Goal: Find specific page/section: Find specific page/section

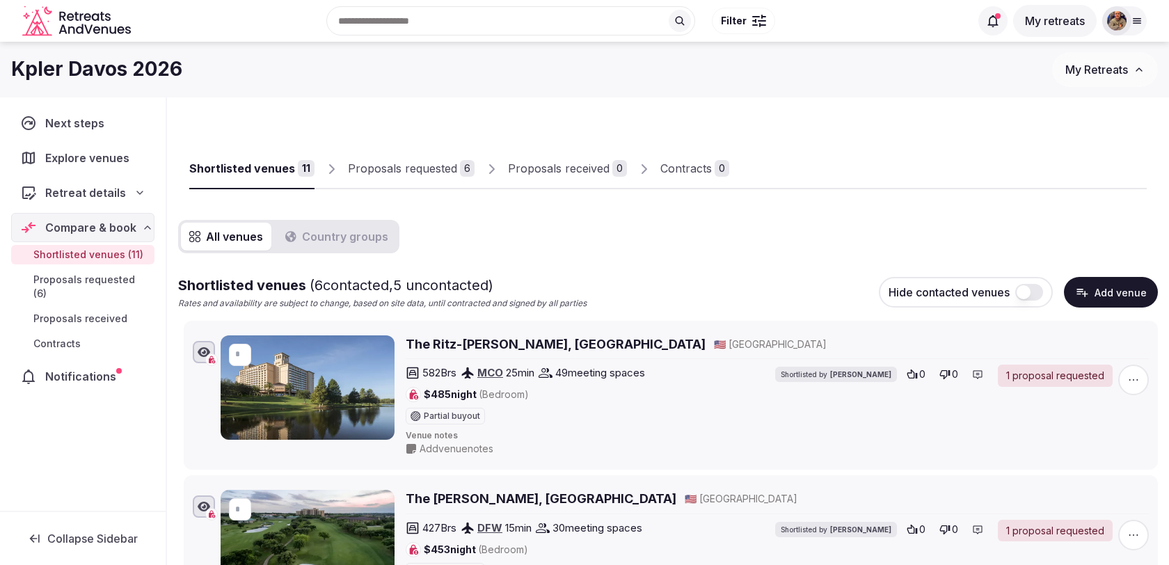
click at [436, 175] on div "Proposals requested" at bounding box center [402, 168] width 109 height 17
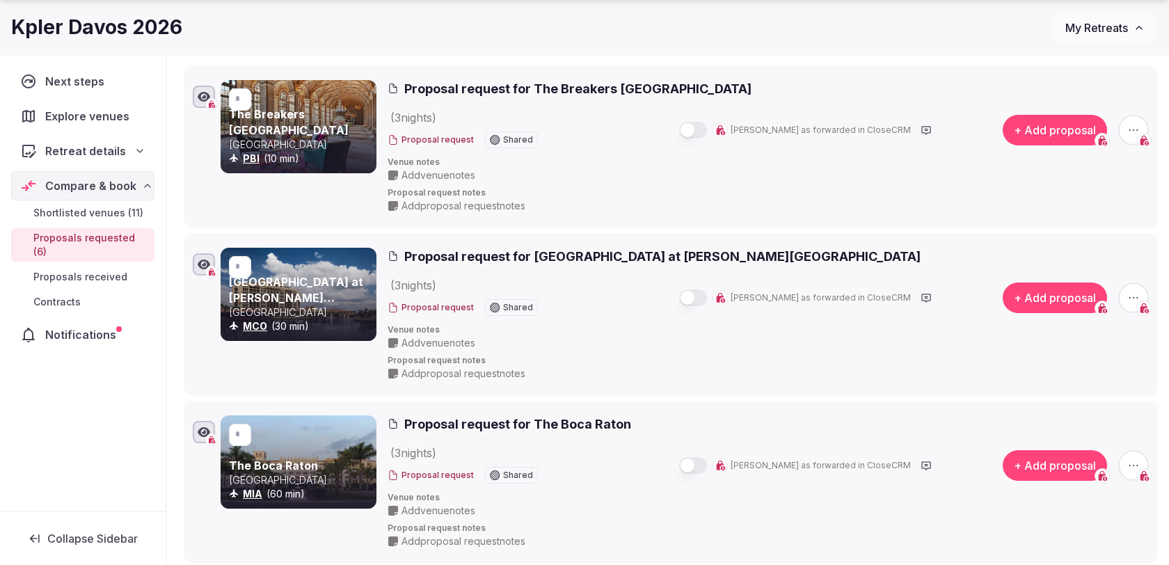
scroll to position [246, 0]
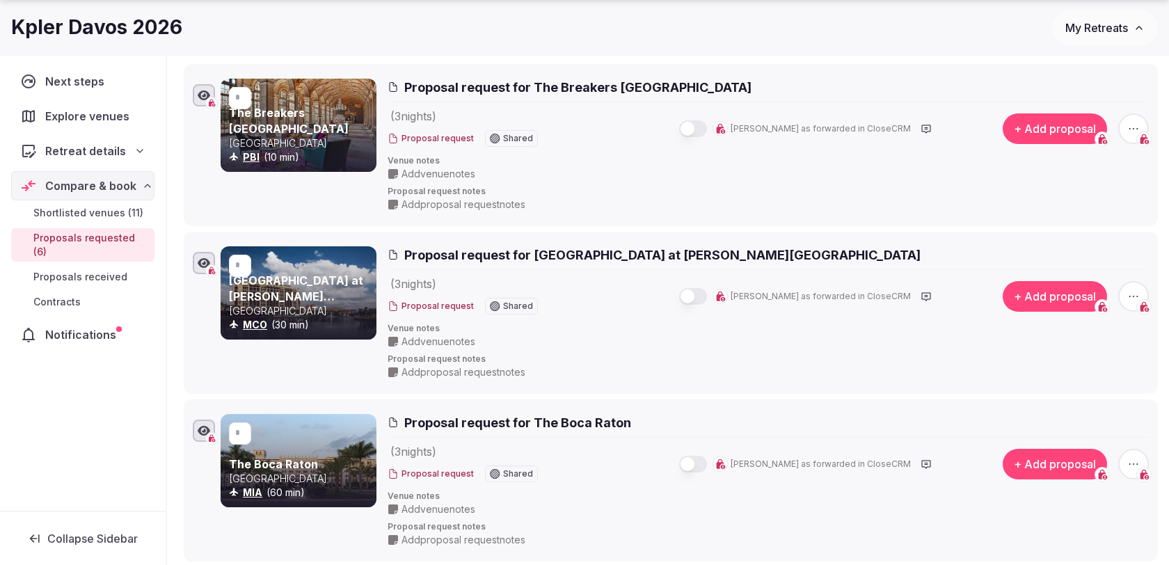
click at [707, 127] on button "button" at bounding box center [693, 128] width 28 height 17
click at [707, 299] on button "button" at bounding box center [693, 296] width 28 height 17
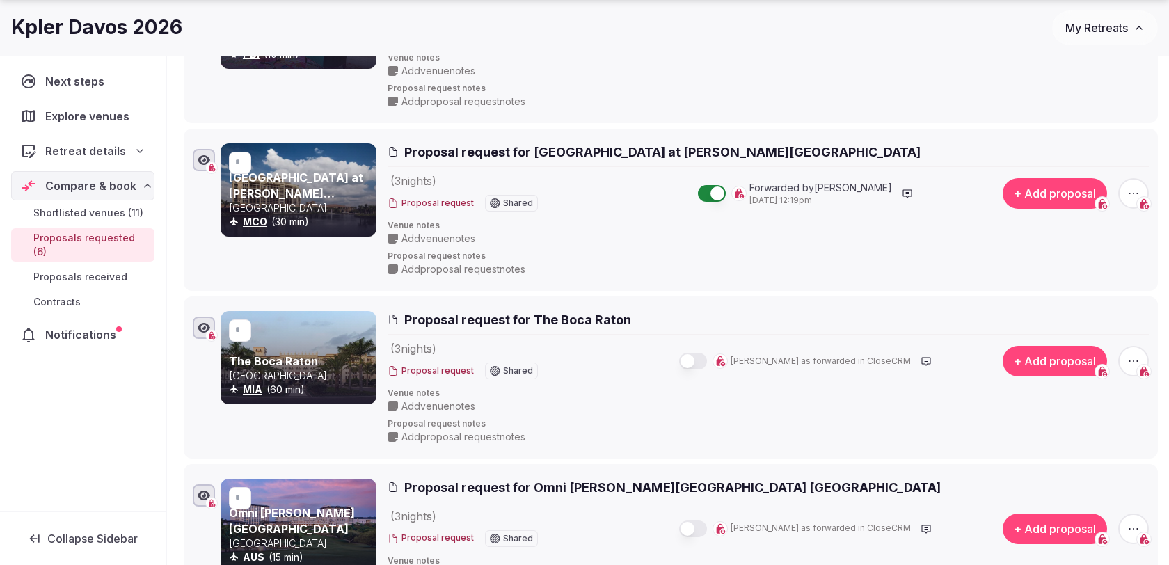
click at [707, 358] on button "button" at bounding box center [693, 361] width 28 height 17
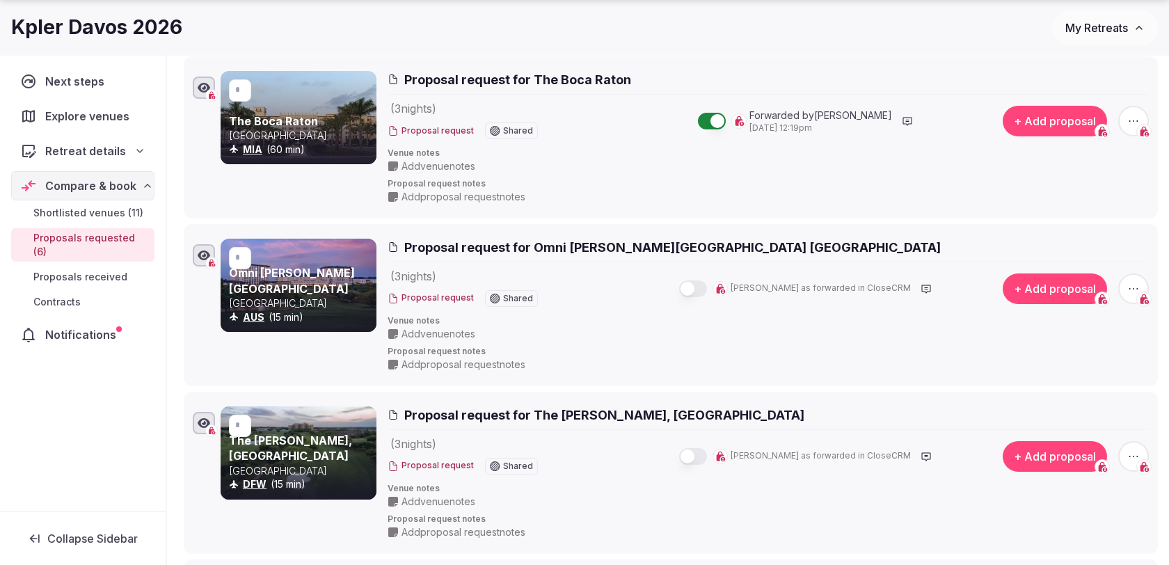
scroll to position [601, 0]
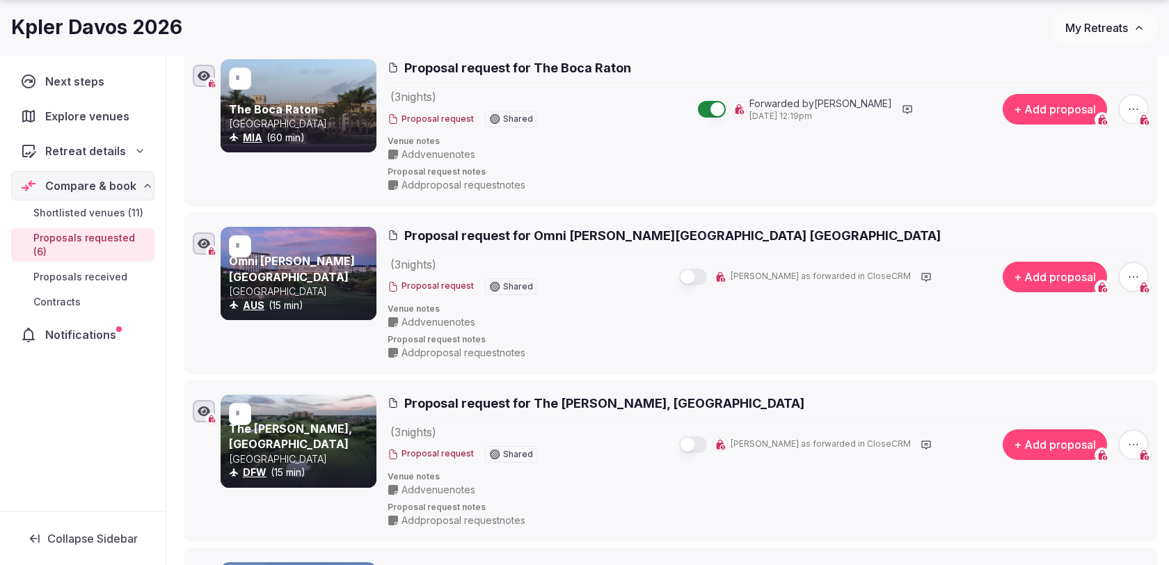
click at [707, 274] on button "button" at bounding box center [693, 277] width 28 height 17
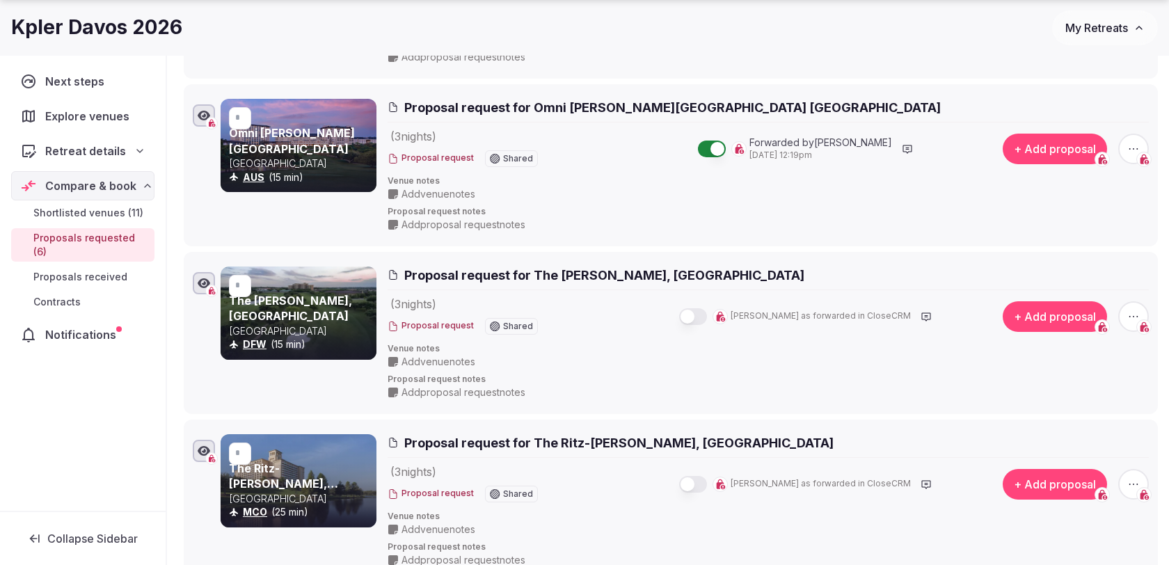
scroll to position [741, 0]
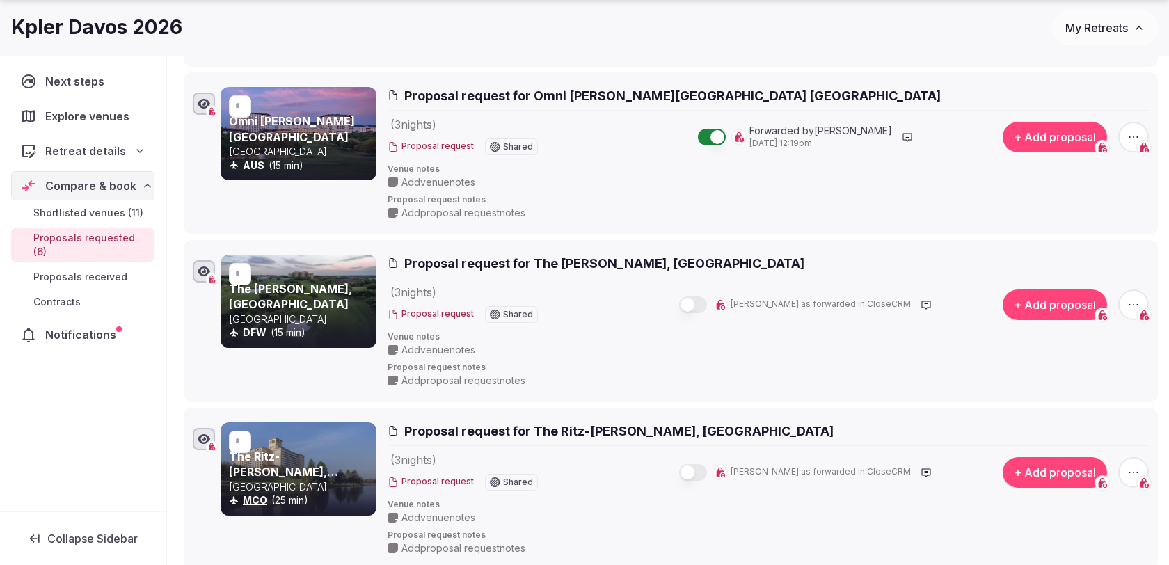
click at [707, 297] on button "button" at bounding box center [693, 305] width 28 height 17
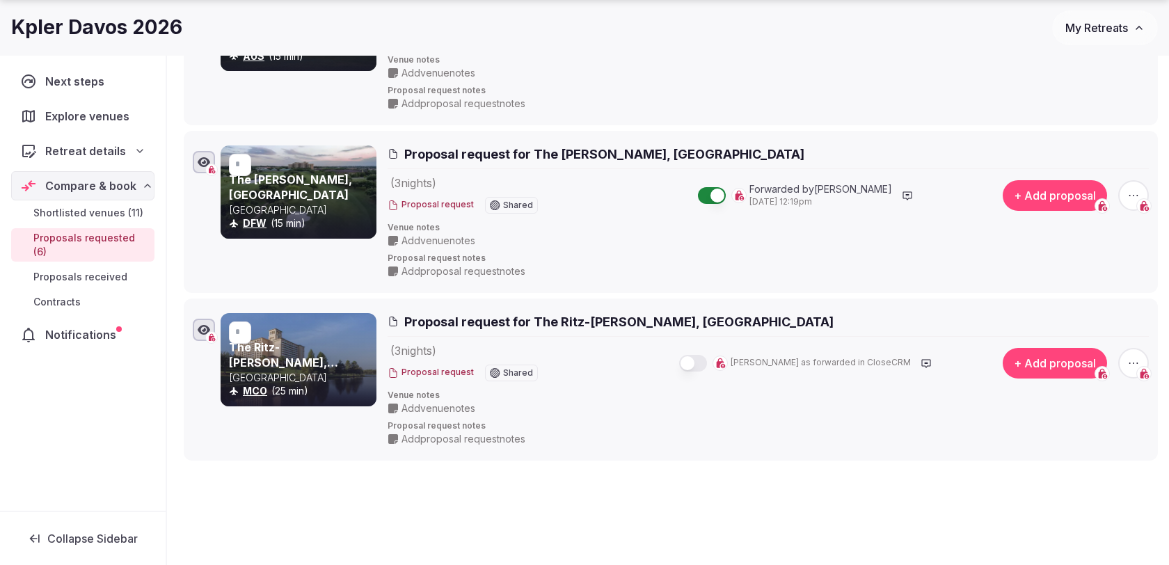
scroll to position [853, 0]
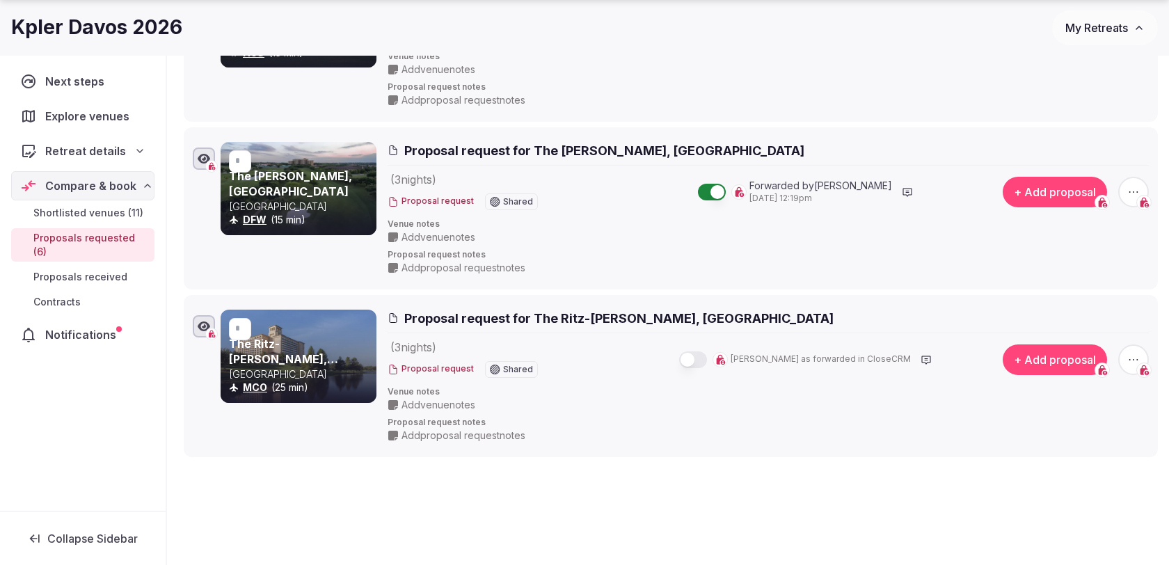
click at [707, 360] on button "button" at bounding box center [693, 360] width 28 height 17
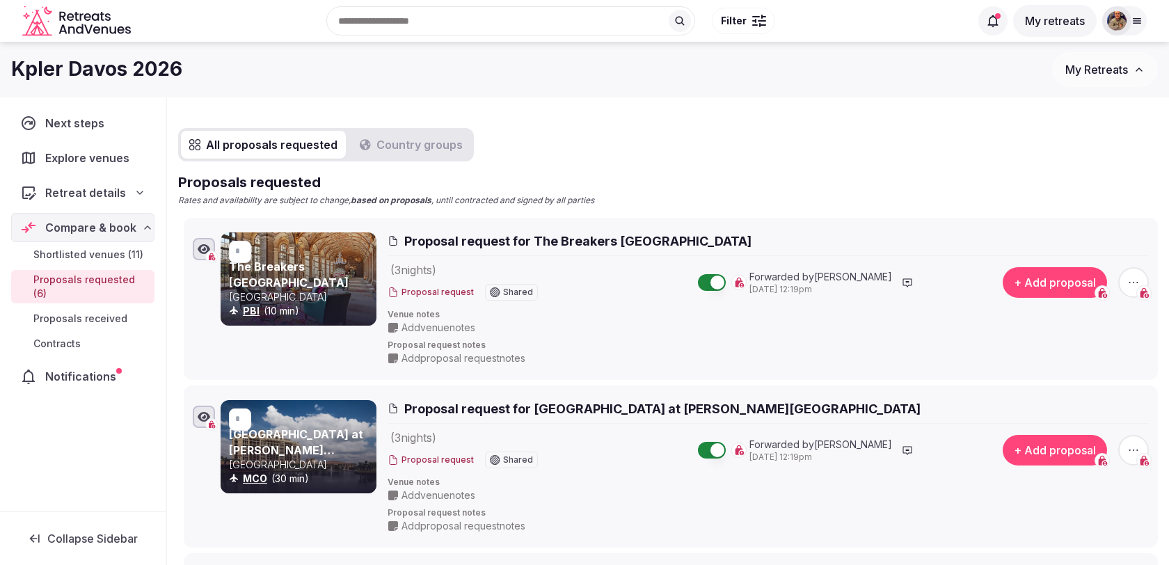
scroll to position [86, 0]
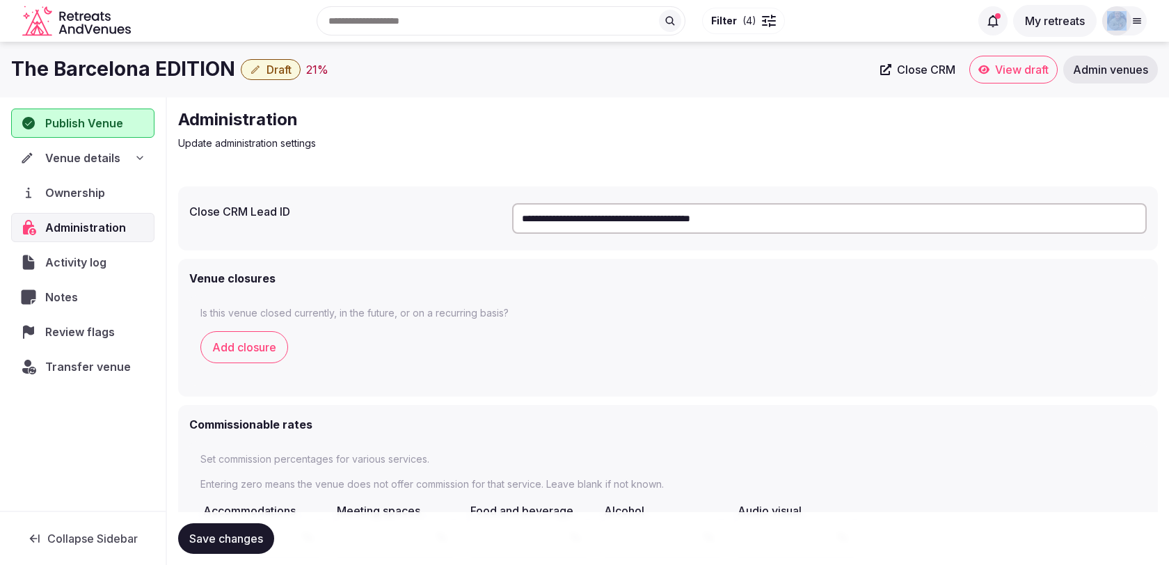
click at [1130, 26] on div at bounding box center [1125, 20] width 45 height 29
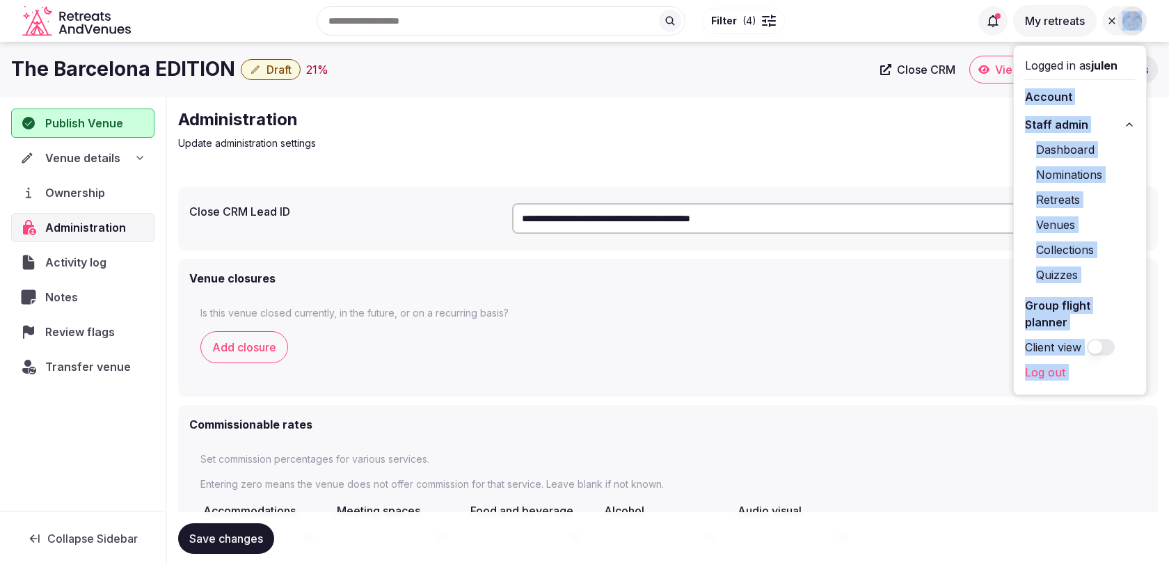
click at [1058, 221] on link "Venues" at bounding box center [1080, 225] width 110 height 22
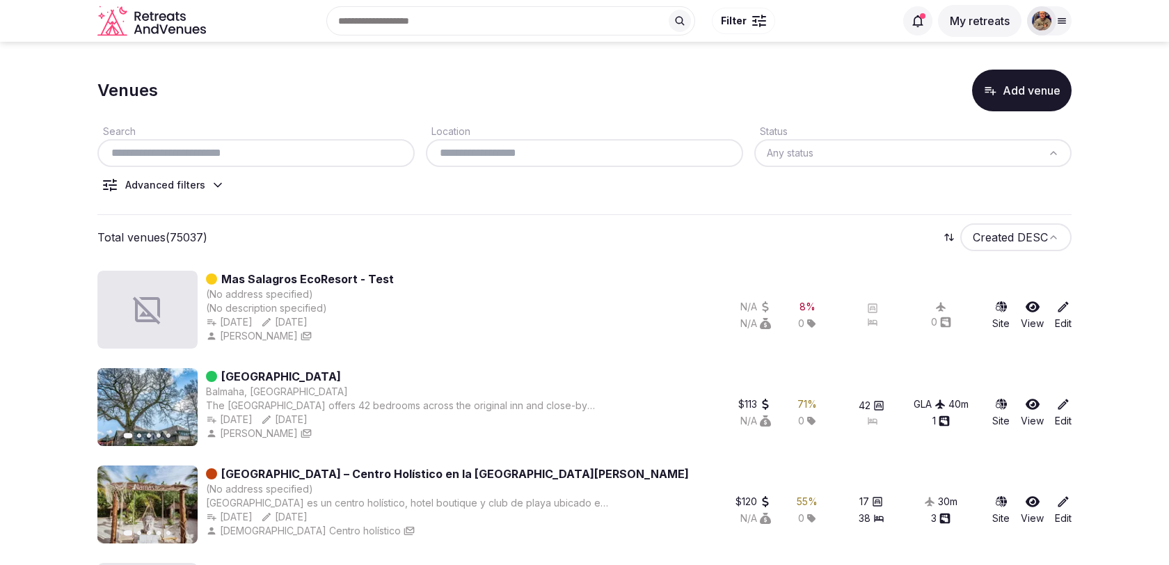
click at [355, 157] on input "text" at bounding box center [256, 153] width 306 height 17
click at [346, 154] on input "text" at bounding box center [256, 153] width 306 height 17
paste input "**********"
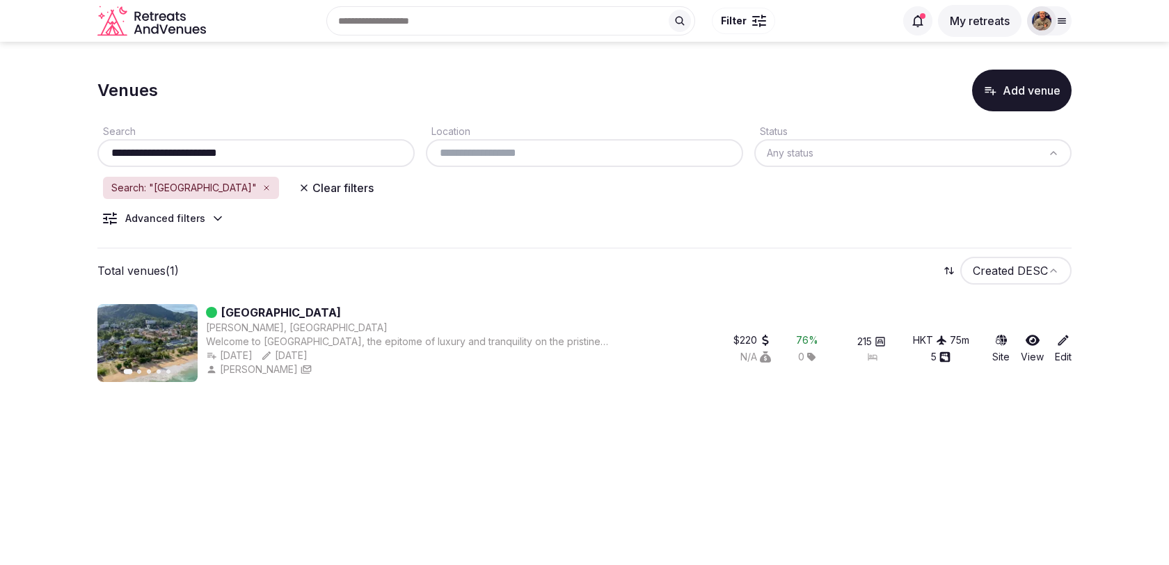
type input "**********"
click at [341, 313] on link "Thavorn Palm Beach Resort" at bounding box center [281, 312] width 120 height 17
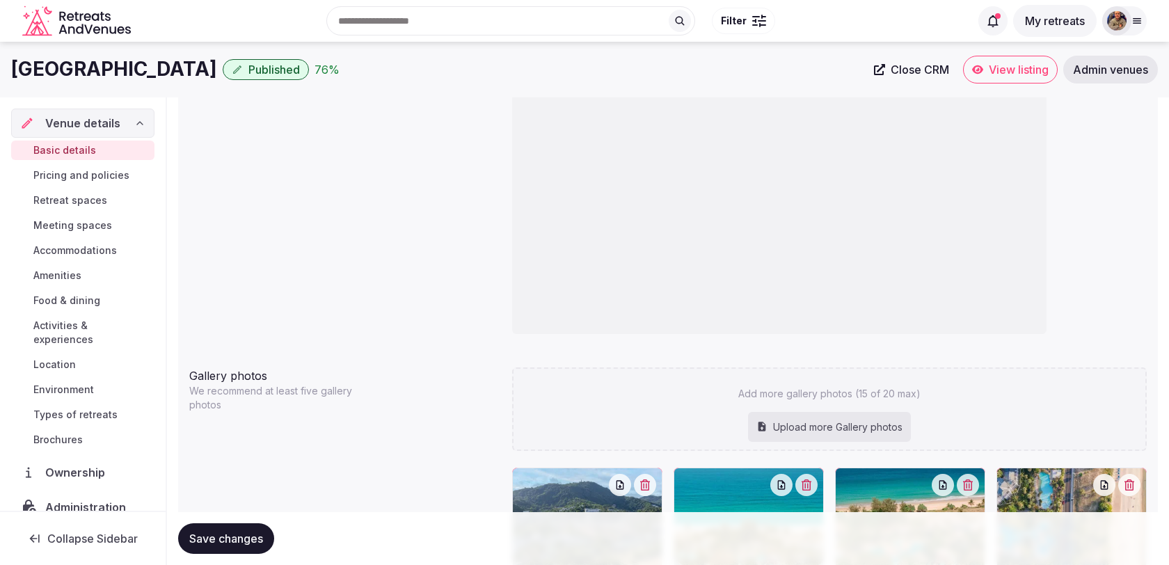
scroll to position [1112, 0]
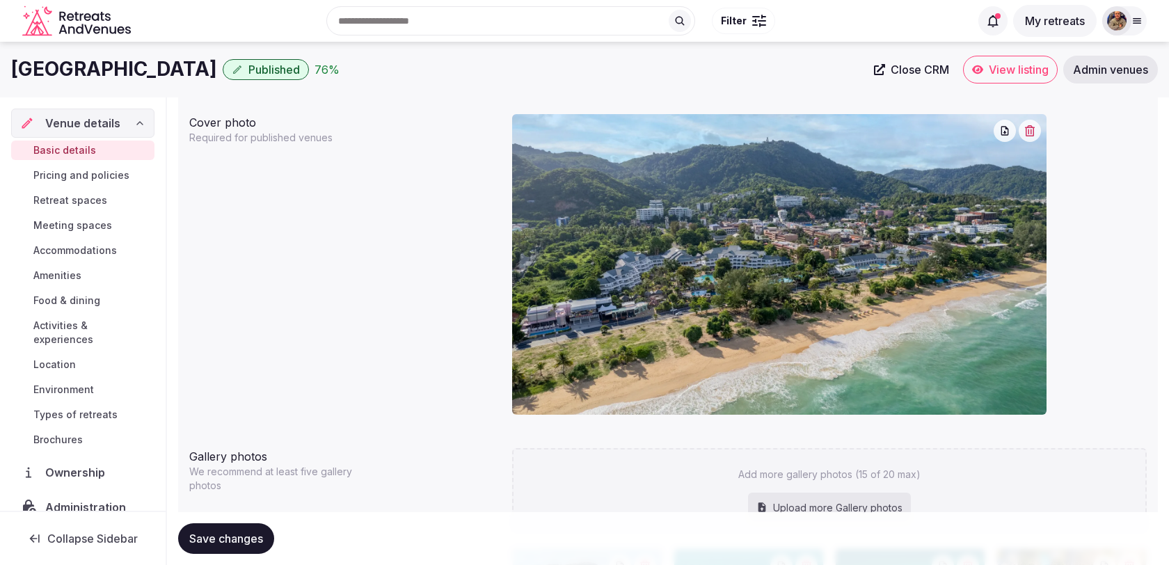
click at [1110, 63] on span "Admin venues" at bounding box center [1110, 70] width 75 height 14
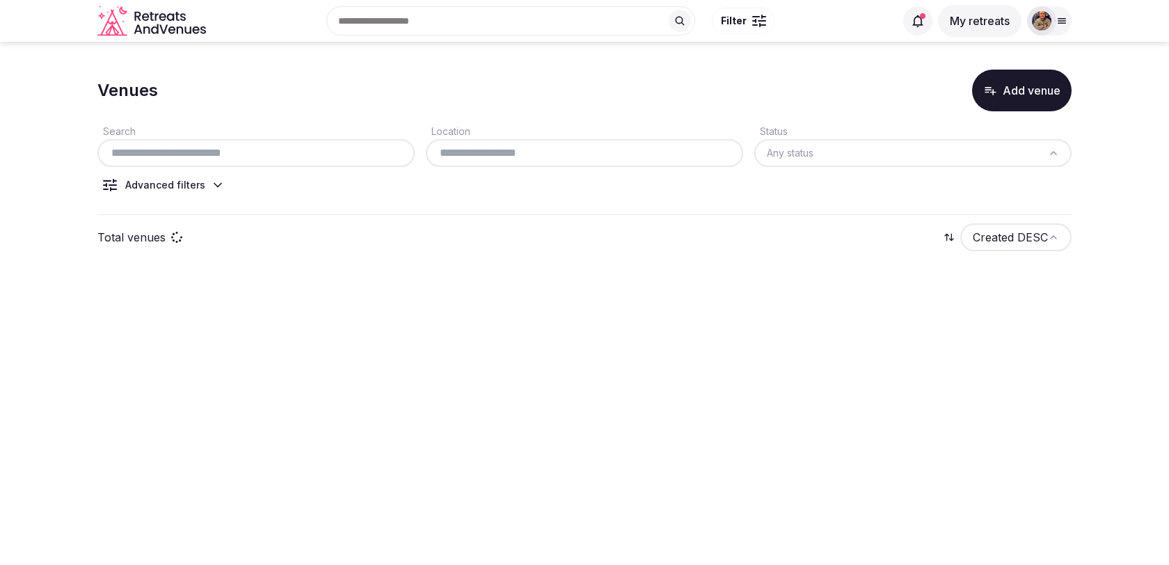
click at [361, 157] on input "text" at bounding box center [256, 153] width 306 height 17
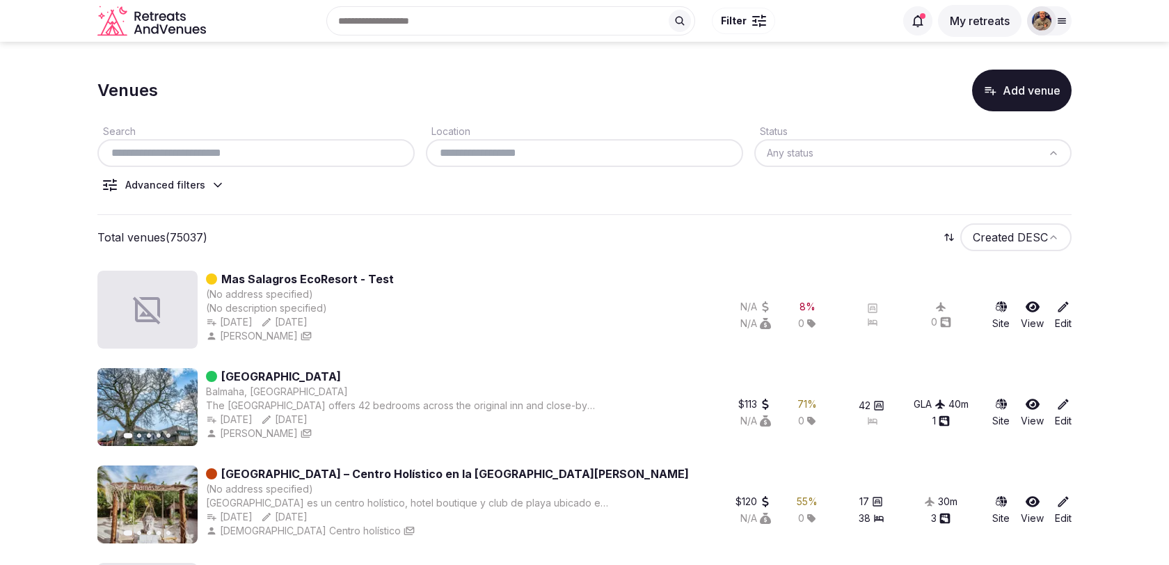
paste input "**********"
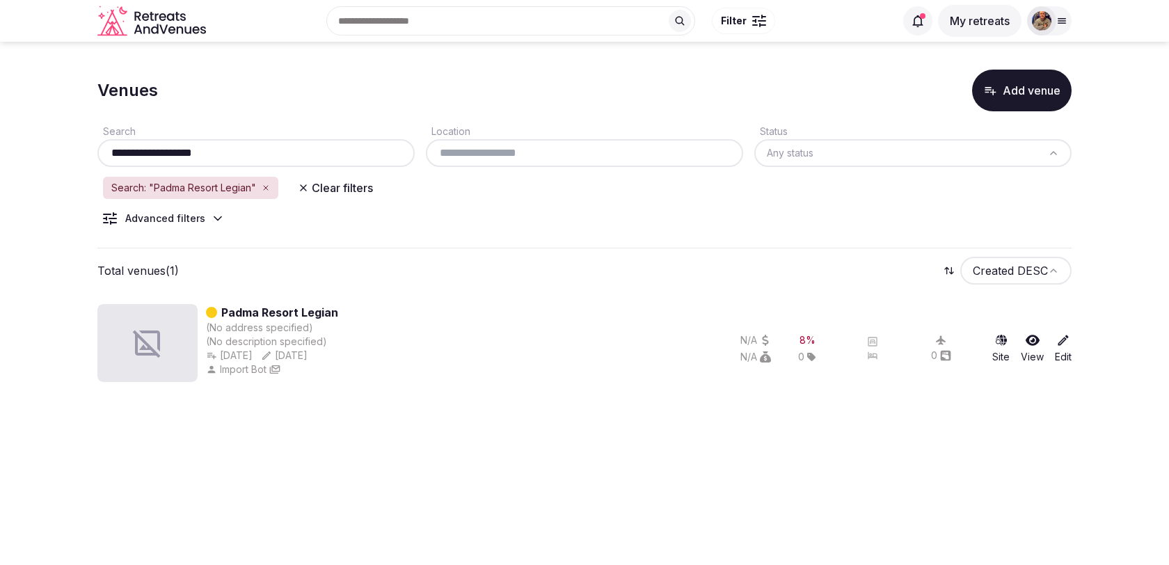
type input "**********"
